Goal: Task Accomplishment & Management: Manage account settings

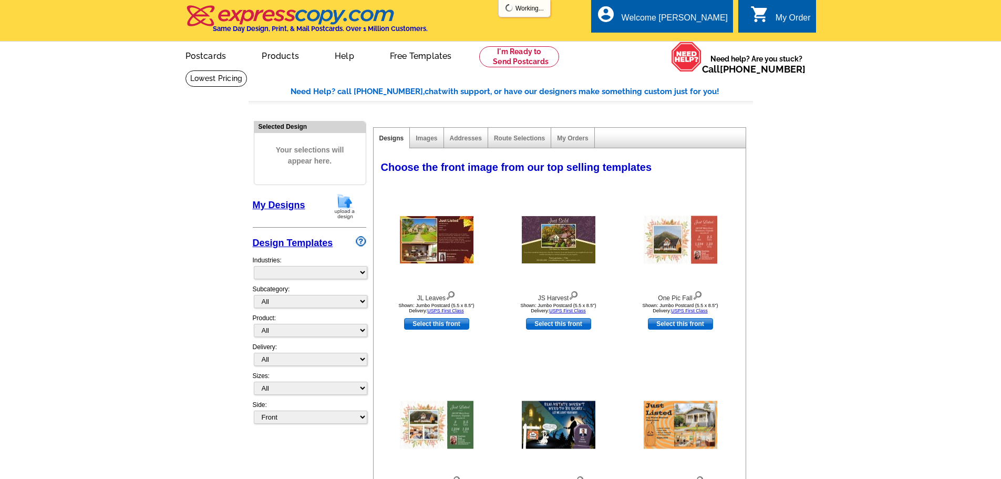
select select "785"
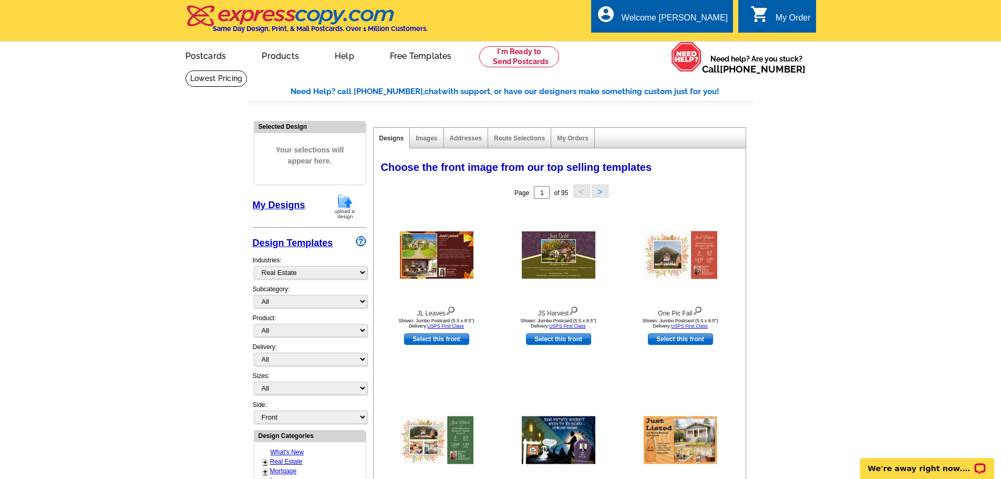
click at [341, 213] on img at bounding box center [344, 206] width 27 height 27
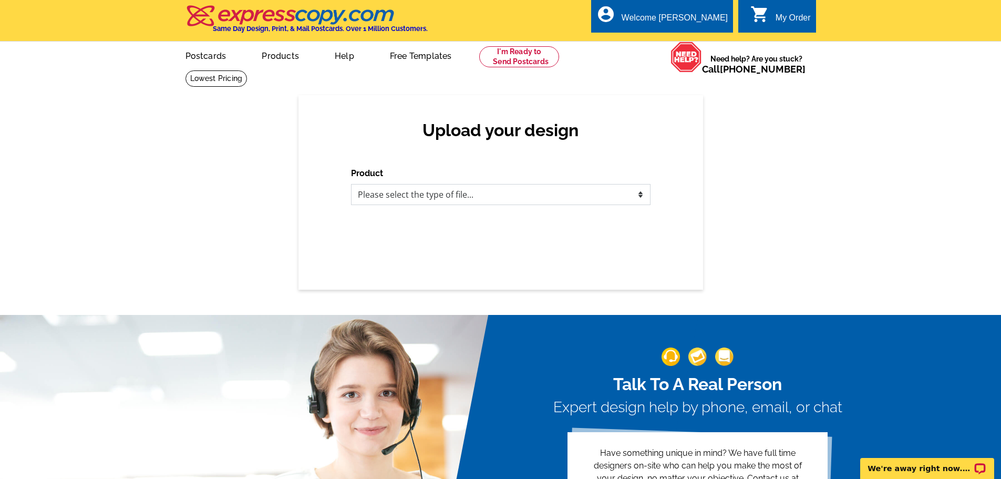
click at [641, 195] on select "Please select the type of file... Postcards Business Cards Letters and flyers G…" at bounding box center [501, 194] width 300 height 21
select select "1"
click at [351, 184] on select "Please select the type of file... Postcards Business Cards Letters and flyers G…" at bounding box center [501, 194] width 300 height 21
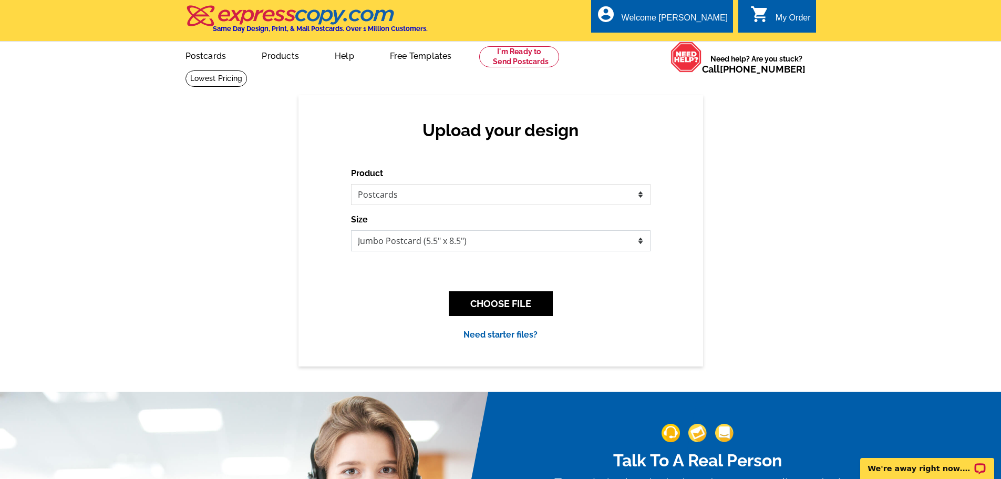
click at [640, 239] on select "Jumbo Postcard (5.5" x 8.5") Regular Postcard (4.25" x 5.6") Panoramic Postcard…" at bounding box center [501, 240] width 300 height 21
click at [703, 45] on link "My Account" at bounding box center [701, 40] width 45 height 9
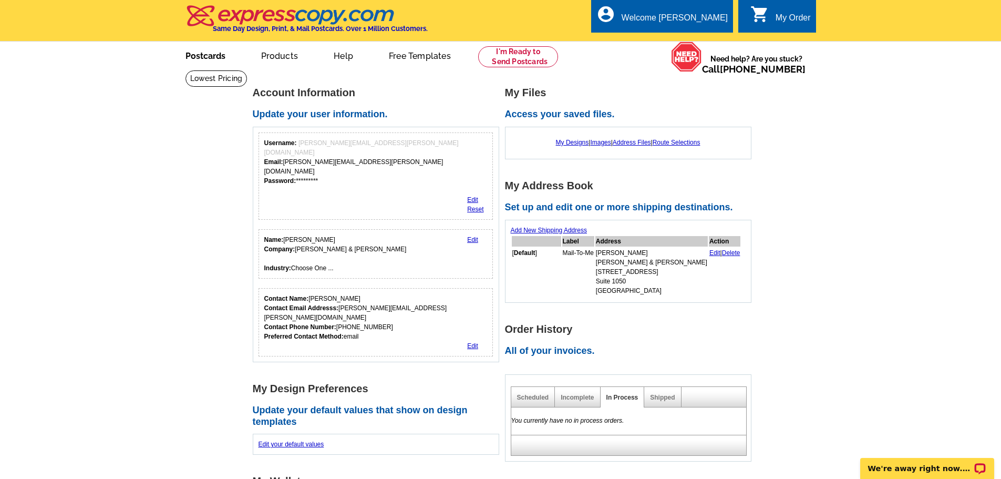
click at [200, 55] on link "Postcards" at bounding box center [206, 55] width 74 height 25
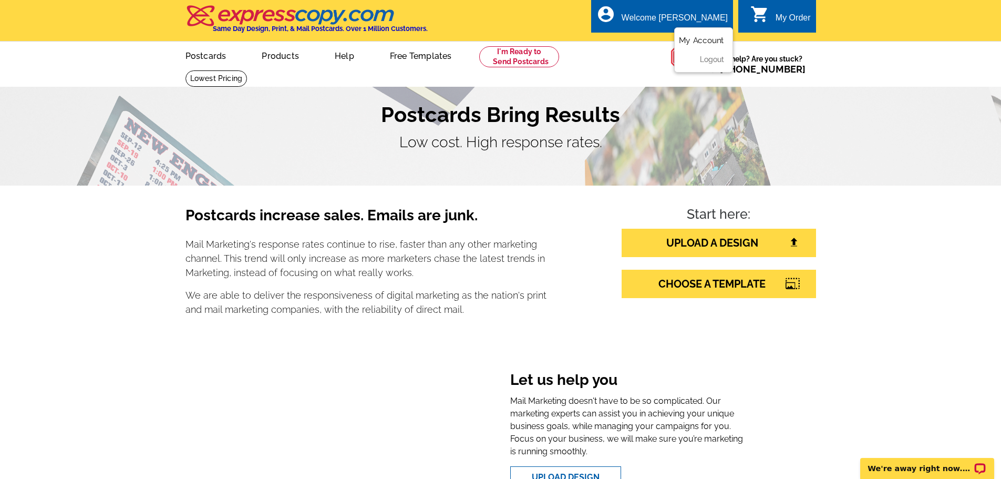
click at [702, 43] on link "My Account" at bounding box center [701, 40] width 45 height 9
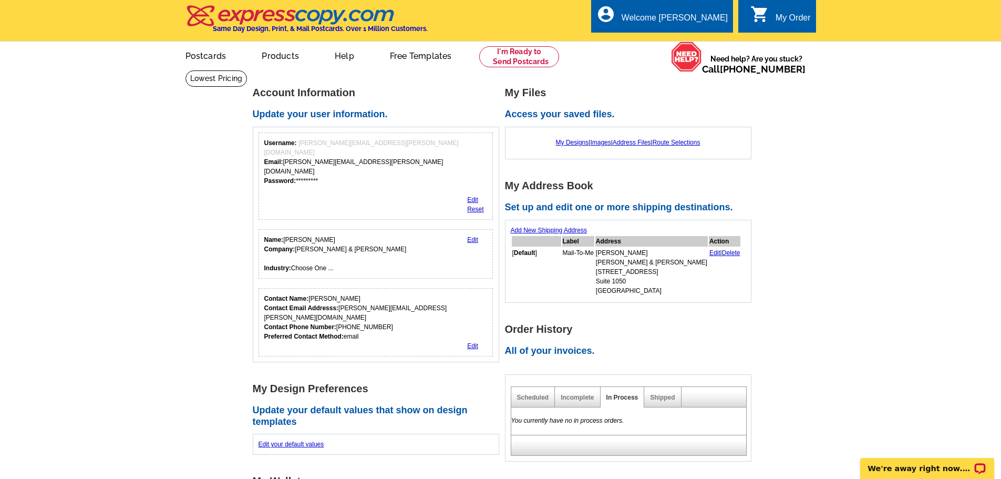
click at [474, 196] on link "Edit" at bounding box center [472, 199] width 11 height 7
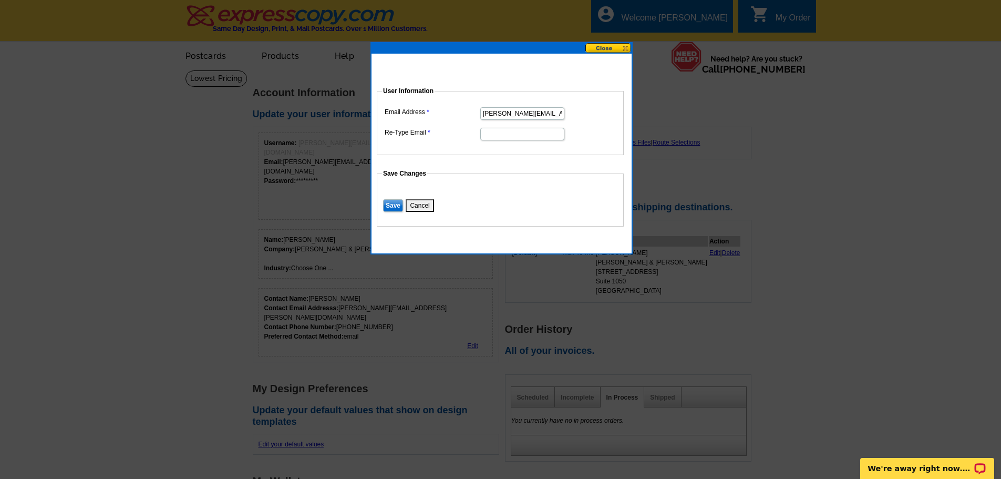
click at [506, 112] on input "christina.kimler@cushwake.com" at bounding box center [522, 113] width 84 height 13
type input "christina.miller@cushwake.com"
paste input "christina.miller@cushwake.com"
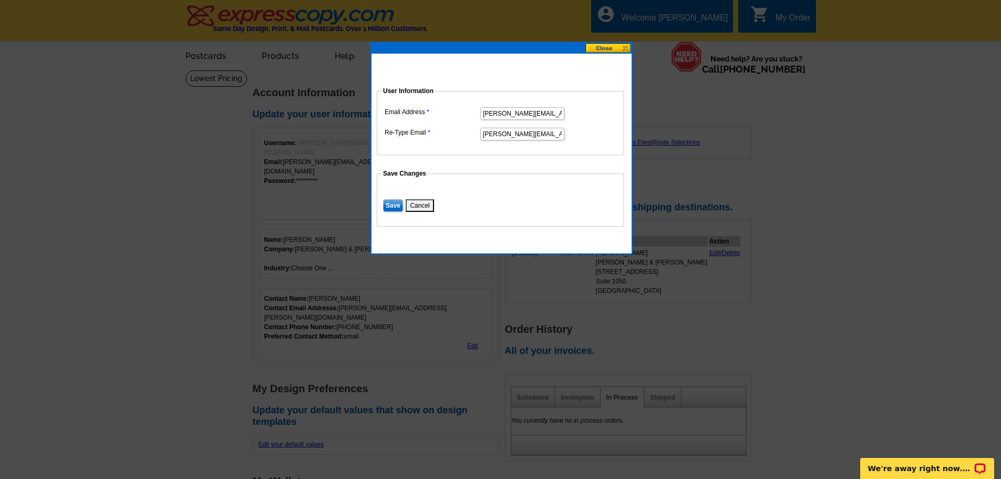
scroll to position [0, 12]
type input "christina.miller@cushwake.com"
click at [387, 204] on input "Save" at bounding box center [393, 205] width 20 height 13
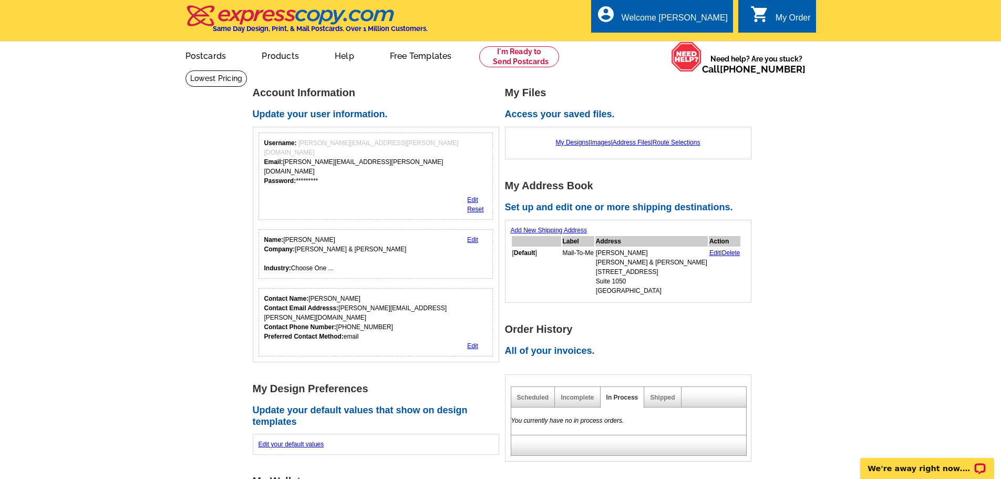
click at [471, 236] on link "Edit" at bounding box center [472, 239] width 11 height 7
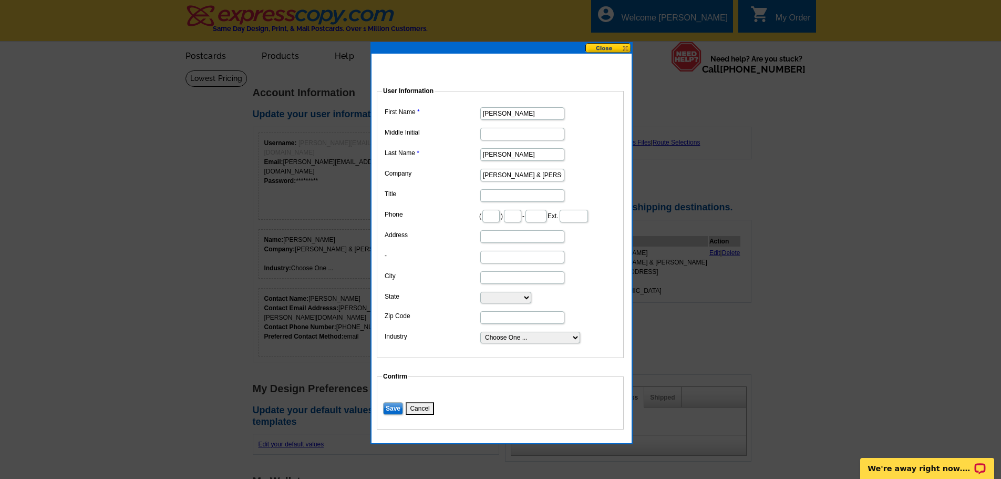
drag, startPoint x: 506, startPoint y: 153, endPoint x: 434, endPoint y: 149, distance: 72.6
click at [439, 151] on dl "First Name Christina Middle Initial Last Name Kimler Company Cushman & Wakefiel…" at bounding box center [500, 225] width 237 height 240
type input "Miller"
click at [391, 415] on input "Save" at bounding box center [393, 408] width 20 height 13
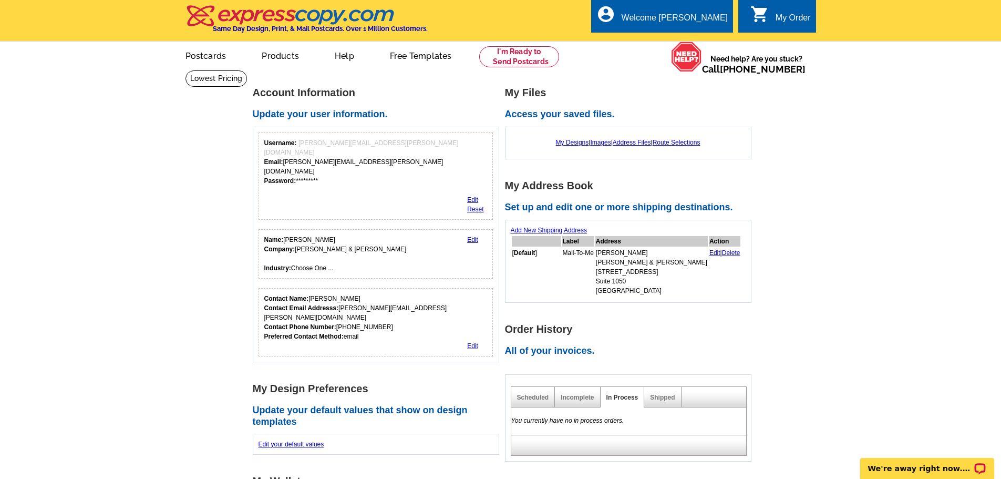
click at [474, 342] on link "Edit" at bounding box center [472, 345] width 11 height 7
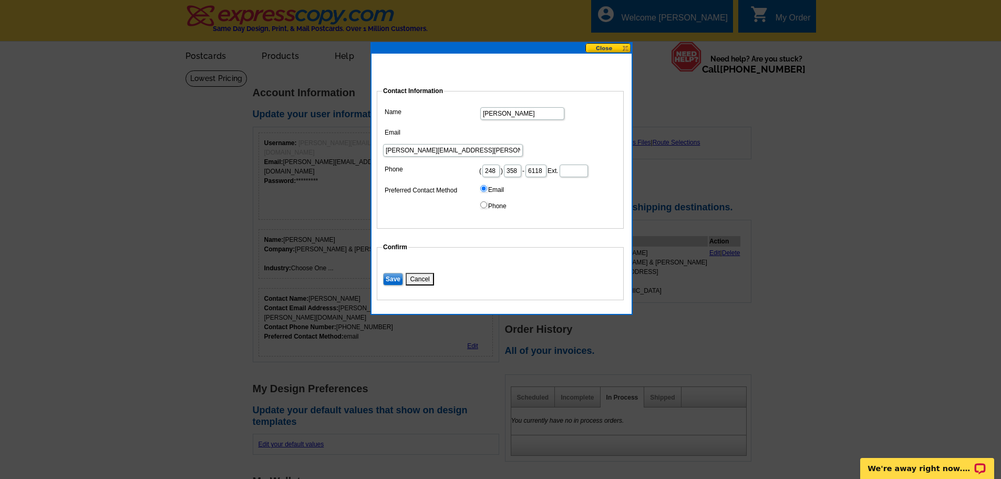
click at [536, 110] on input "Christina Kimler" at bounding box center [522, 113] width 84 height 13
type input "Christina Miller"
type input "christina.miller@cushwake.com"
click at [394, 279] on input "Save" at bounding box center [393, 279] width 20 height 13
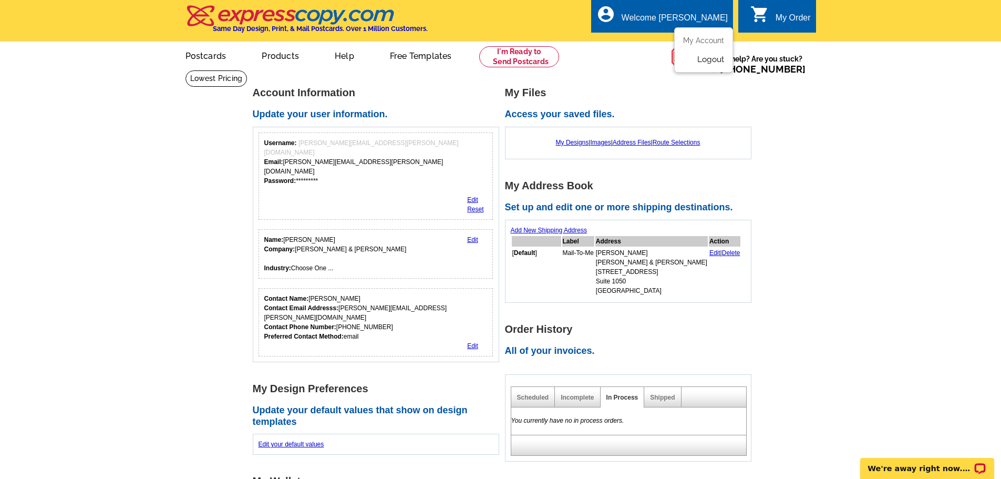
click at [716, 64] on link "Logout" at bounding box center [710, 59] width 27 height 9
